Goal: Navigation & Orientation: Find specific page/section

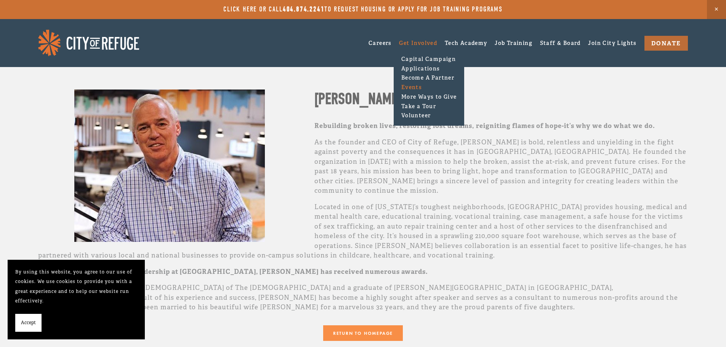
click at [413, 85] on link "Events" at bounding box center [429, 88] width 60 height 10
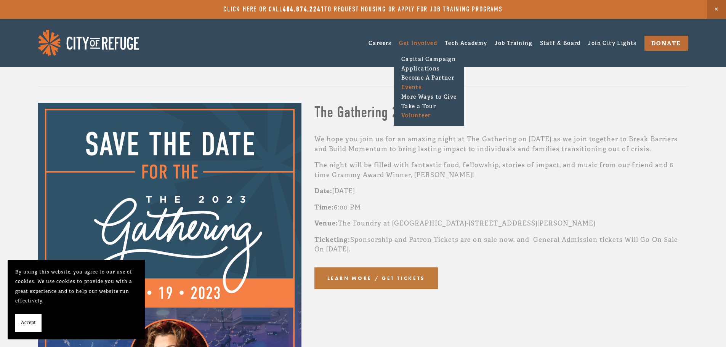
click at [413, 115] on link "Volunteer" at bounding box center [429, 116] width 60 height 10
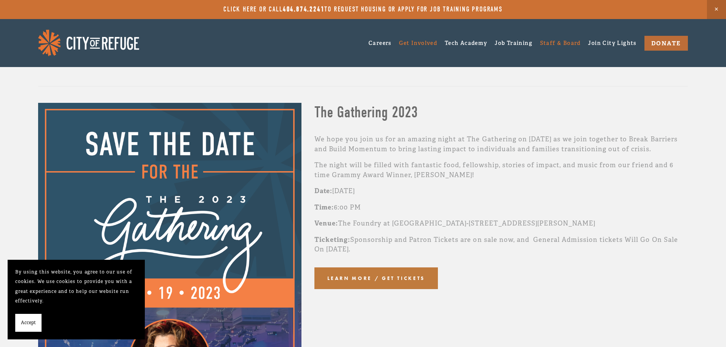
click at [554, 45] on link "Staff & Board" at bounding box center [560, 43] width 41 height 12
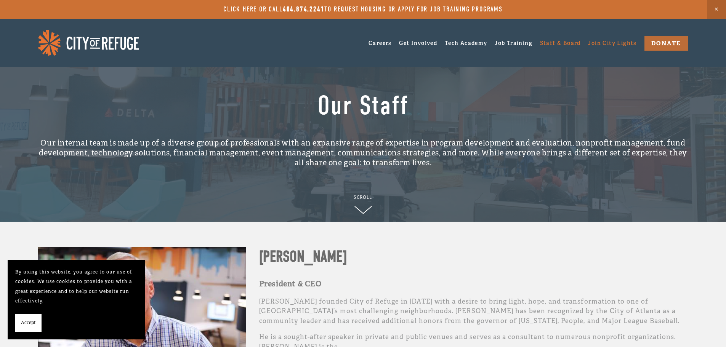
click at [616, 37] on link "Join City Lights" at bounding box center [612, 43] width 48 height 12
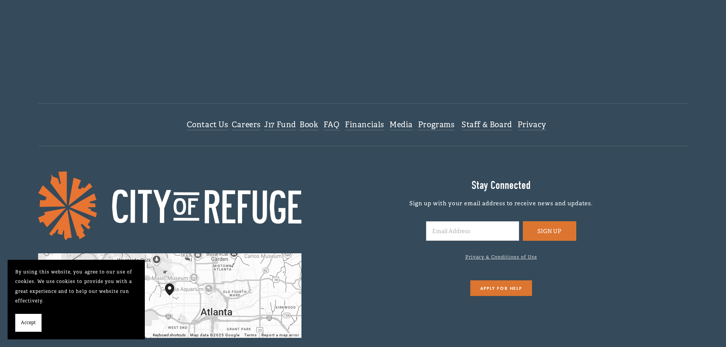
scroll to position [1677, 0]
